Goal: Information Seeking & Learning: Understand process/instructions

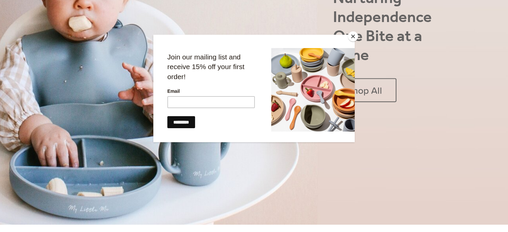
scroll to position [2599, 0]
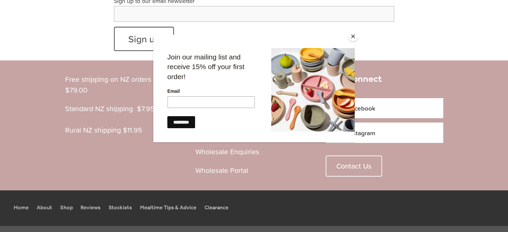
click at [350, 36] on button "Close" at bounding box center [353, 36] width 10 height 10
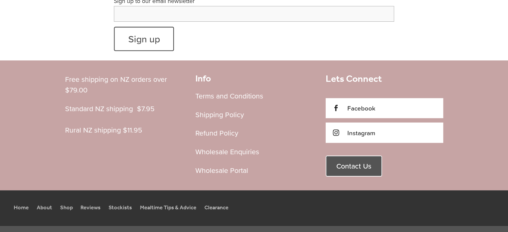
click at [362, 162] on span "Contact Us" at bounding box center [353, 166] width 35 height 9
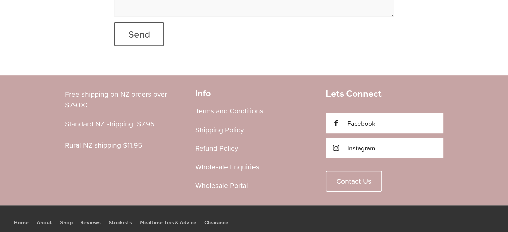
scroll to position [346, 0]
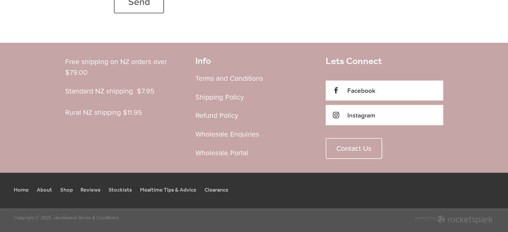
click at [99, 217] on span "Terms & Conditions" at bounding box center [98, 217] width 41 height 7
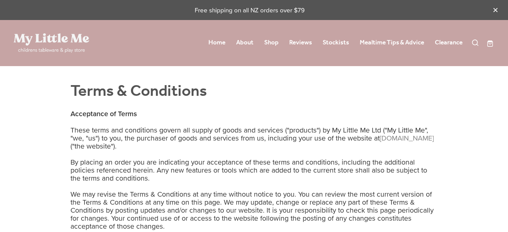
drag, startPoint x: 333, startPoint y: 130, endPoint x: 359, endPoint y: 129, distance: 26.4
copy div "My Little Me"
